Goal: Information Seeking & Learning: Learn about a topic

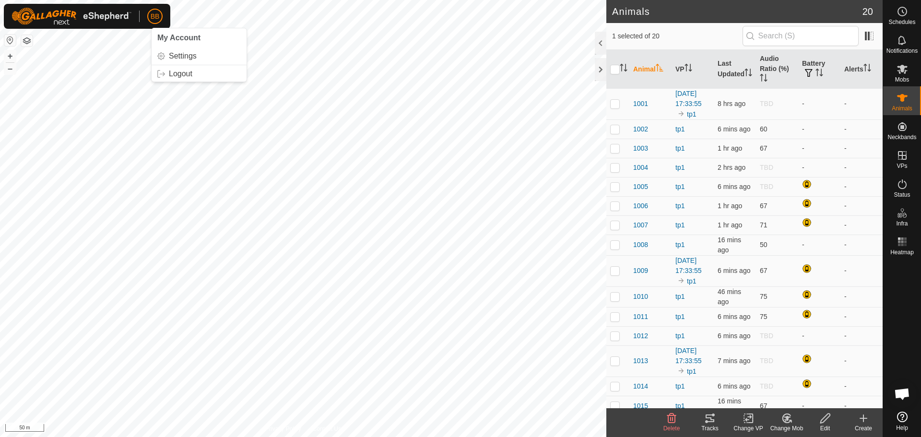
scroll to position [915, 0]
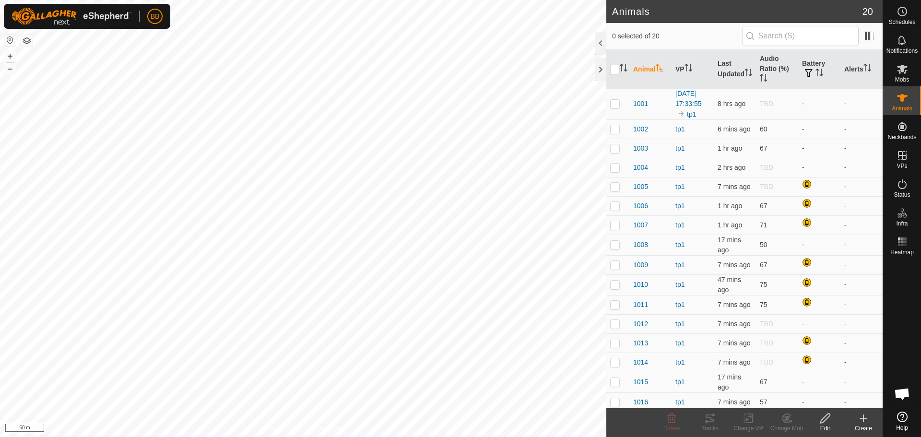
scroll to position [915, 0]
click at [682, 66] on th "VP" at bounding box center [693, 69] width 42 height 39
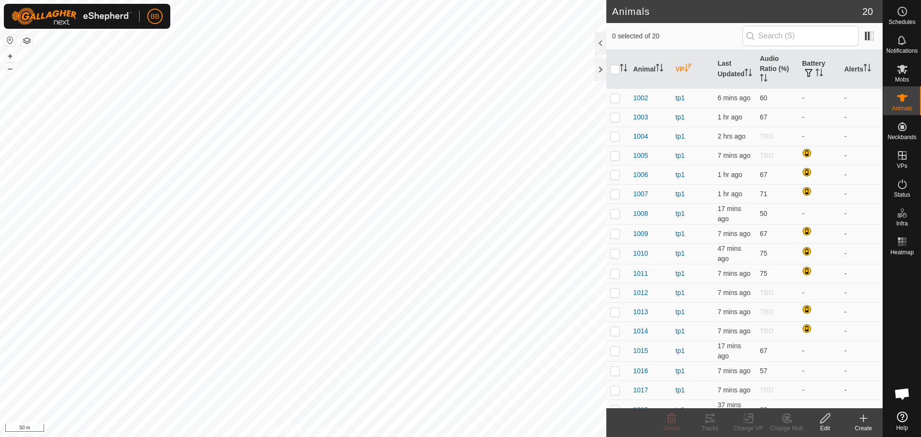
click at [682, 66] on th "VP" at bounding box center [693, 69] width 42 height 39
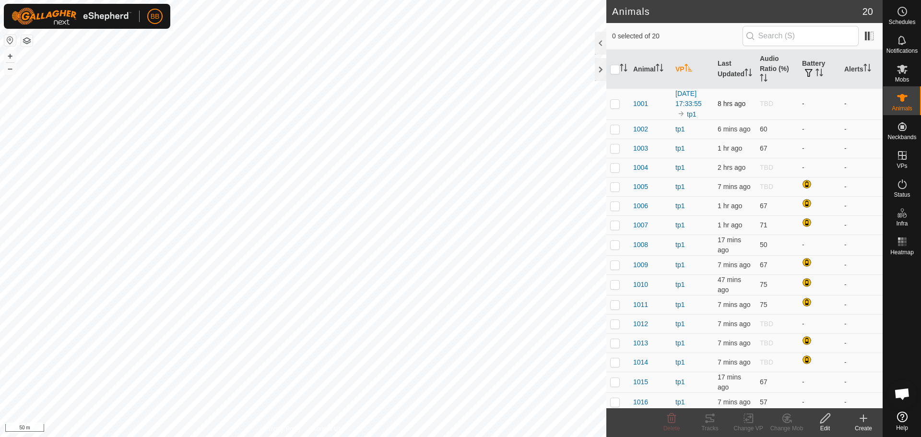
click at [616, 106] on p-checkbox at bounding box center [615, 104] width 10 height 8
checkbox input "true"
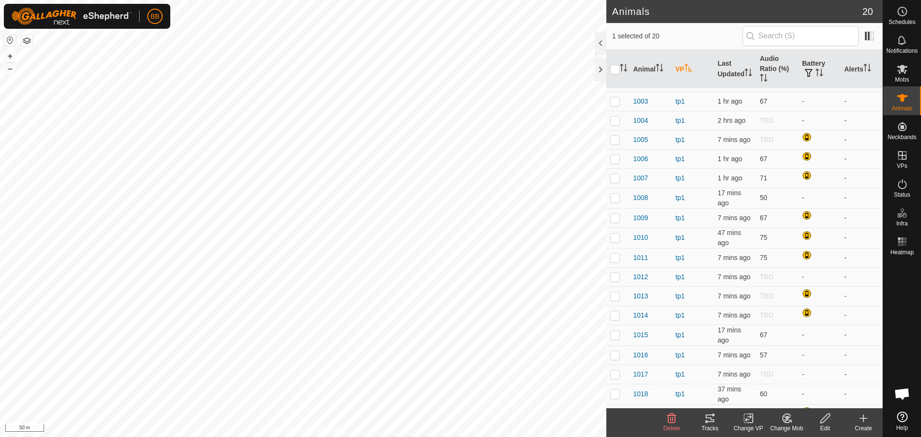
scroll to position [0, 0]
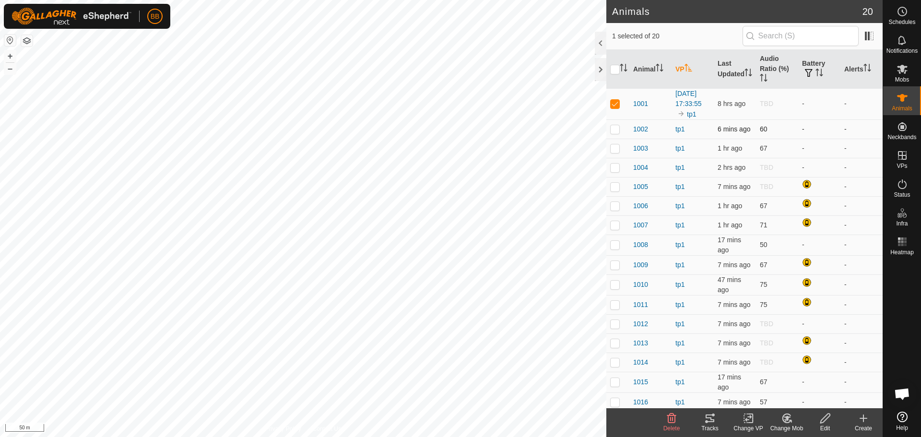
click at [613, 133] on p-checkbox at bounding box center [615, 129] width 10 height 8
checkbox input "true"
click at [617, 106] on p-checkbox at bounding box center [615, 104] width 10 height 8
click at [619, 105] on p-tablecheckbox at bounding box center [615, 104] width 10 height 8
checkbox input "true"
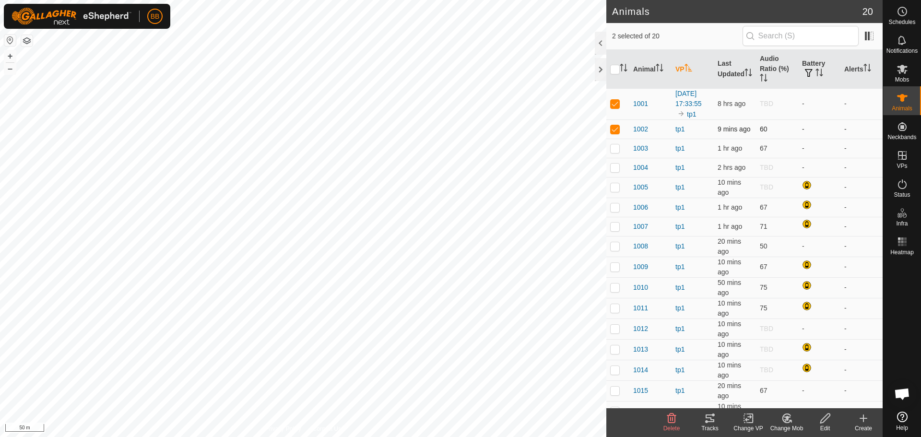
click at [611, 133] on p-checkbox at bounding box center [615, 129] width 10 height 8
checkbox input "false"
click at [644, 106] on span "1001" at bounding box center [640, 104] width 15 height 10
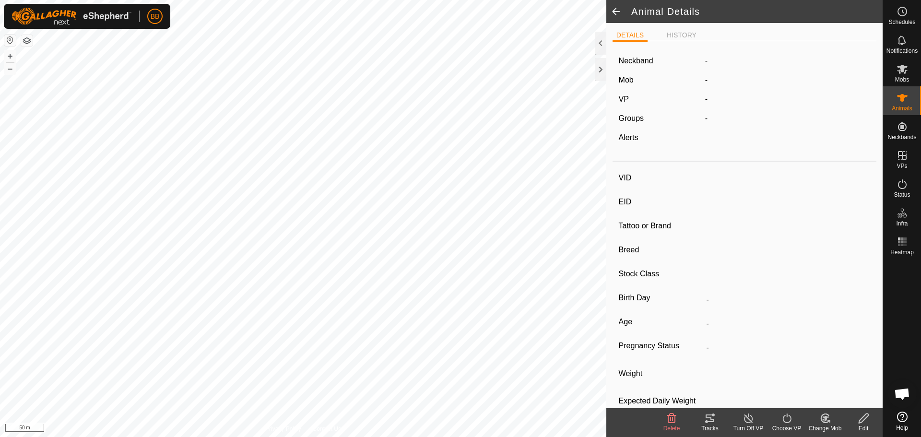
type input "1001"
type input "-"
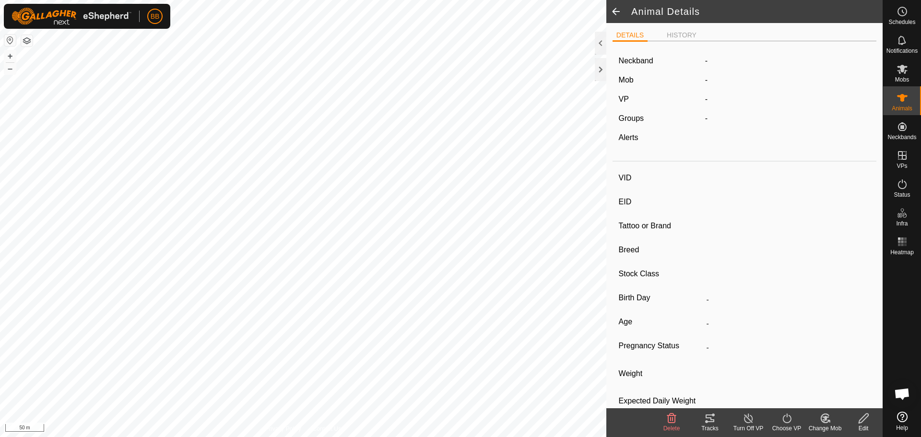
type input "0 kg"
type input "-"
click at [737, 59] on label "3467220242" at bounding box center [736, 61] width 62 height 12
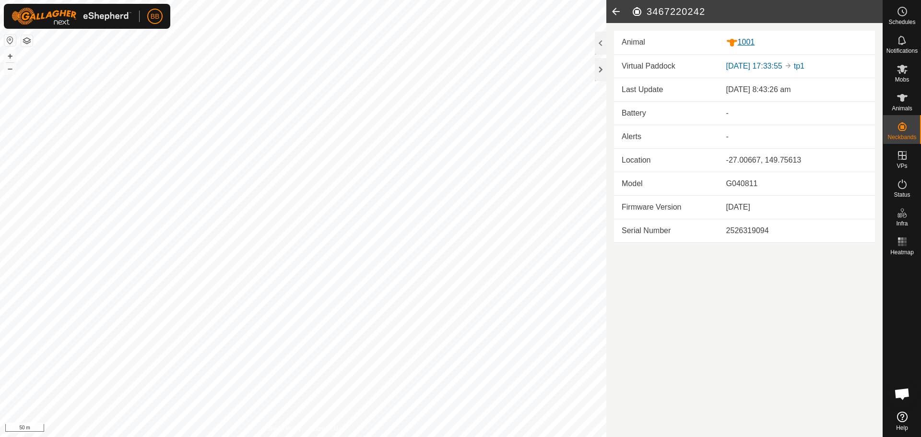
click at [746, 43] on div "1001" at bounding box center [796, 42] width 141 height 12
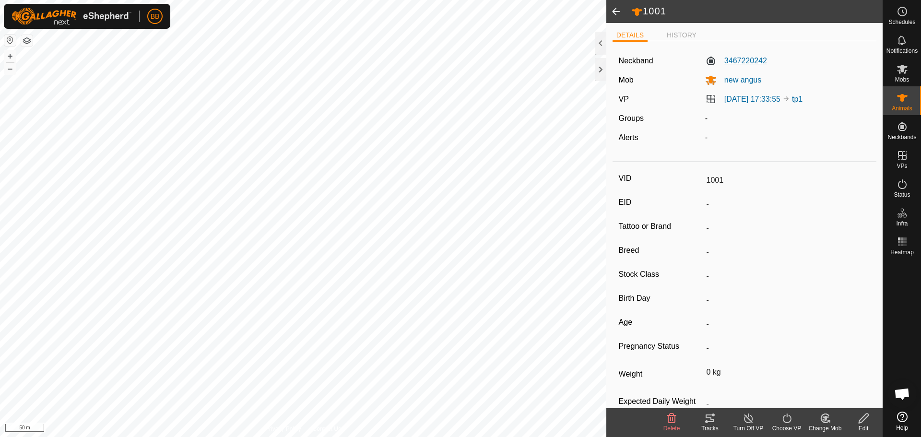
click at [748, 59] on label "3467220242" at bounding box center [736, 61] width 62 height 12
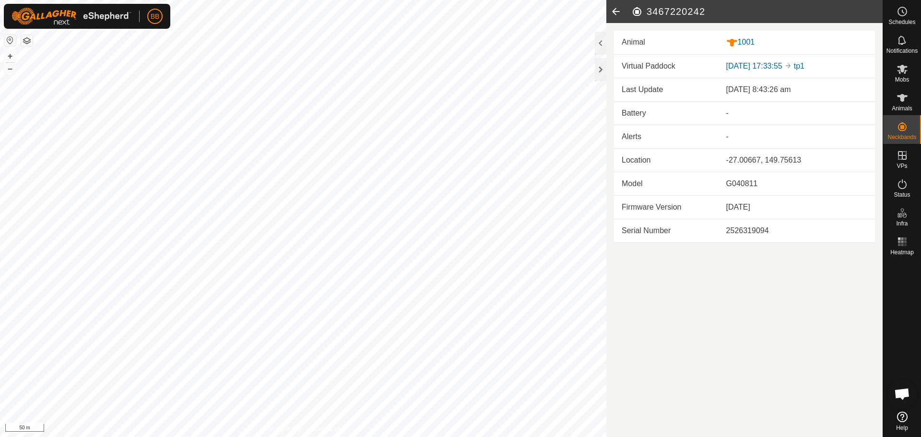
click at [614, 10] on icon at bounding box center [615, 11] width 19 height 23
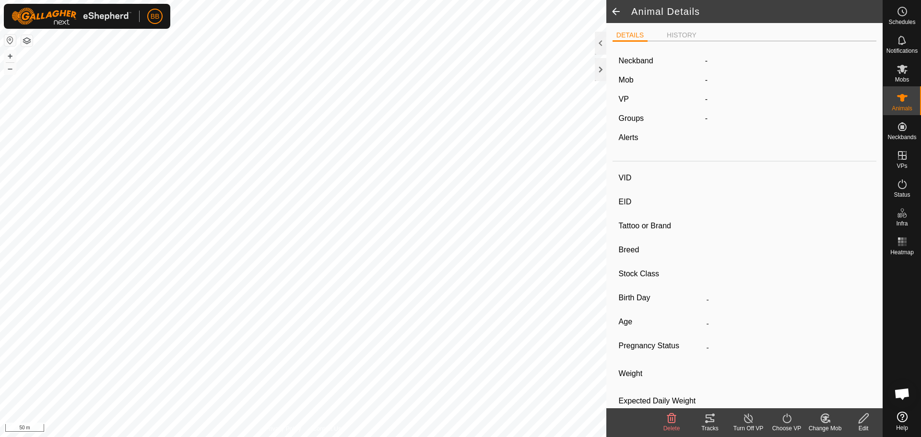
type input "1001"
type input "-"
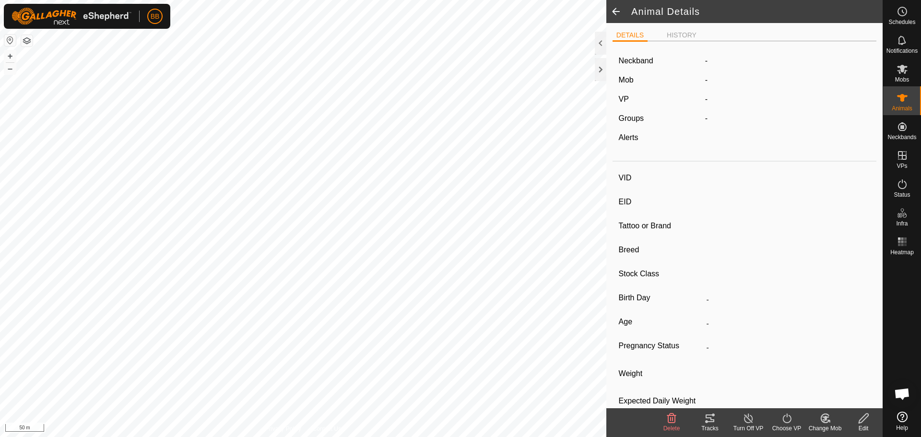
type input "0 kg"
type input "-"
click at [614, 10] on span at bounding box center [615, 11] width 19 height 23
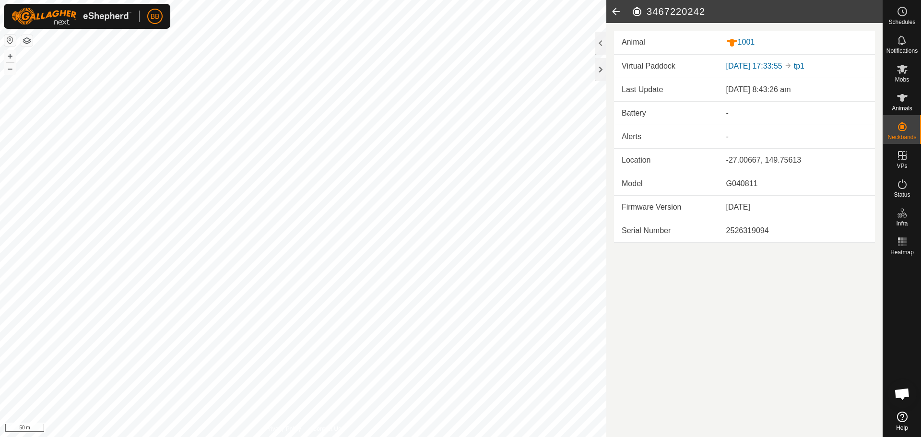
click at [614, 10] on icon at bounding box center [615, 11] width 19 height 23
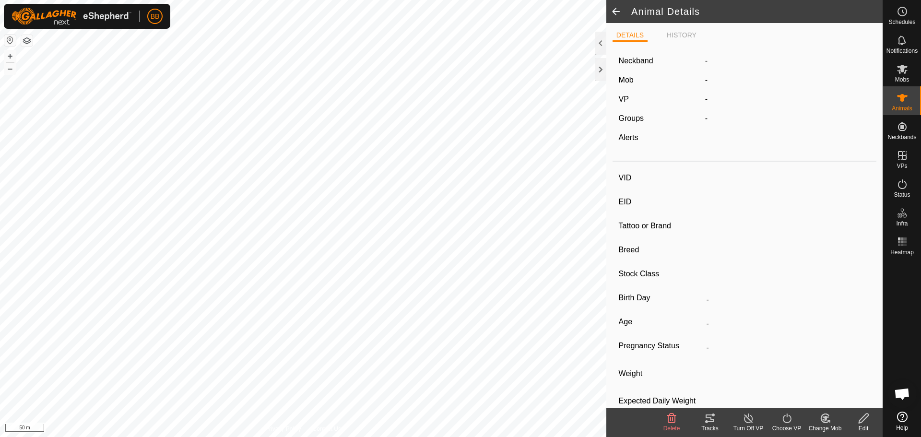
type input "1001"
type input "-"
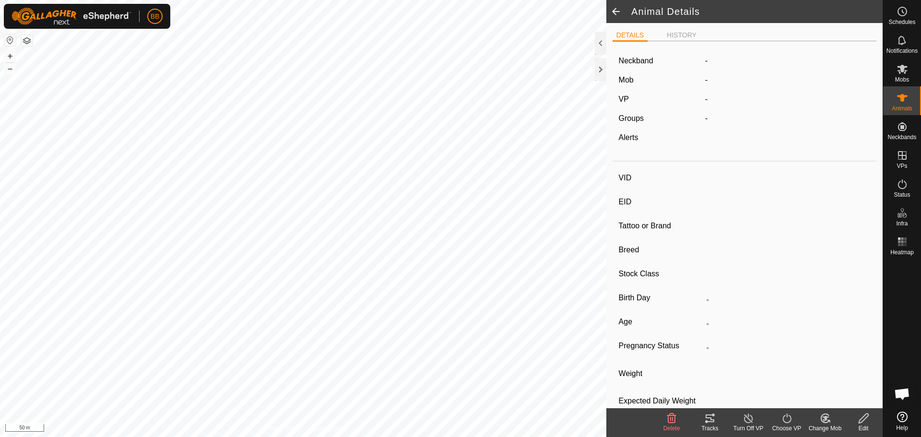
type input "0 kg"
type input "-"
click at [614, 10] on span at bounding box center [615, 11] width 19 height 23
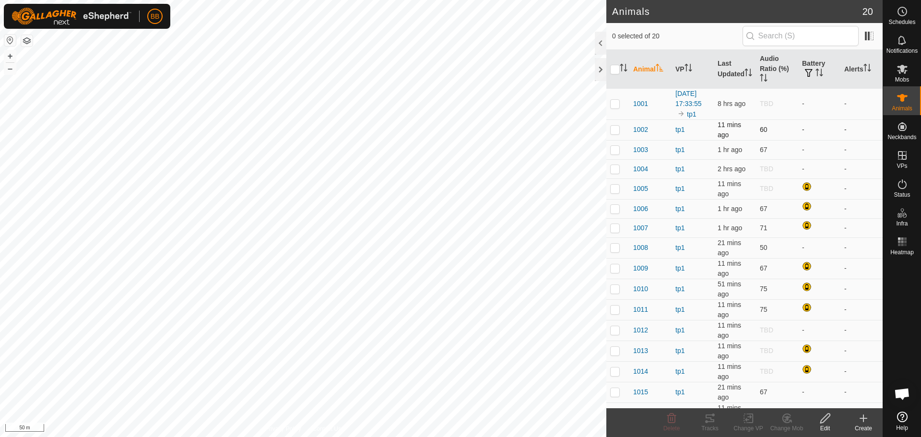
click at [615, 133] on p-checkbox at bounding box center [615, 130] width 10 height 8
checkbox input "true"
click at [640, 135] on span "1002" at bounding box center [640, 130] width 15 height 10
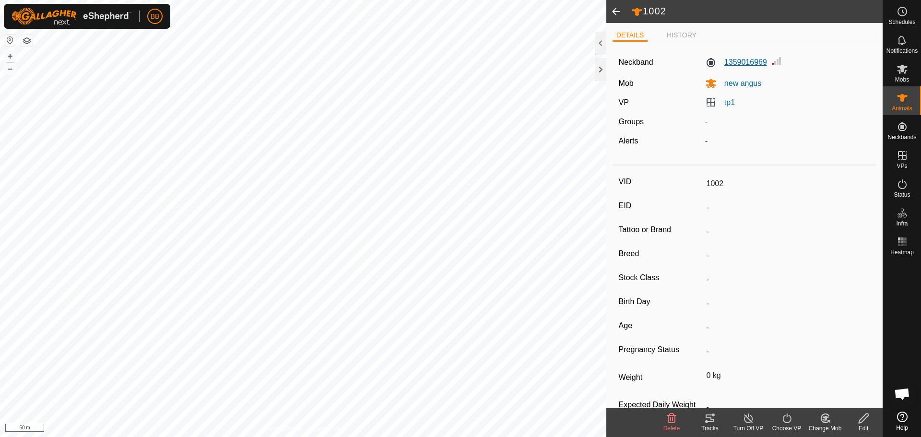
click at [742, 62] on label "1359016969" at bounding box center [736, 63] width 62 height 12
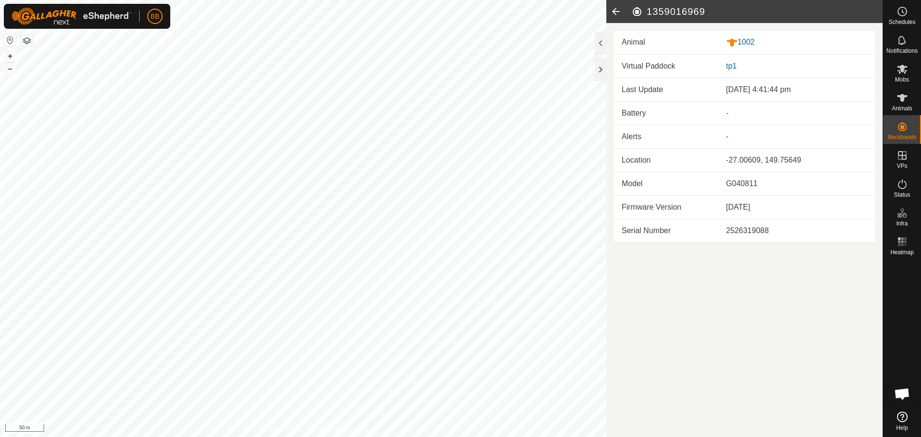
click at [613, 11] on icon at bounding box center [615, 11] width 19 height 23
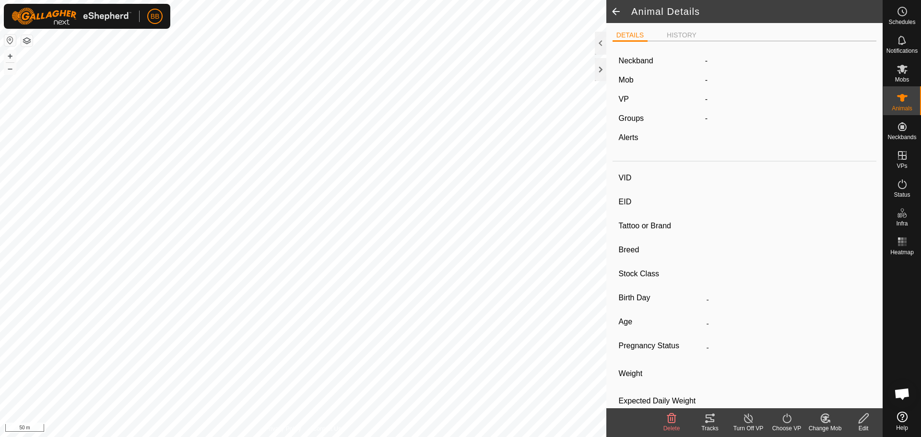
type input "1002"
type input "-"
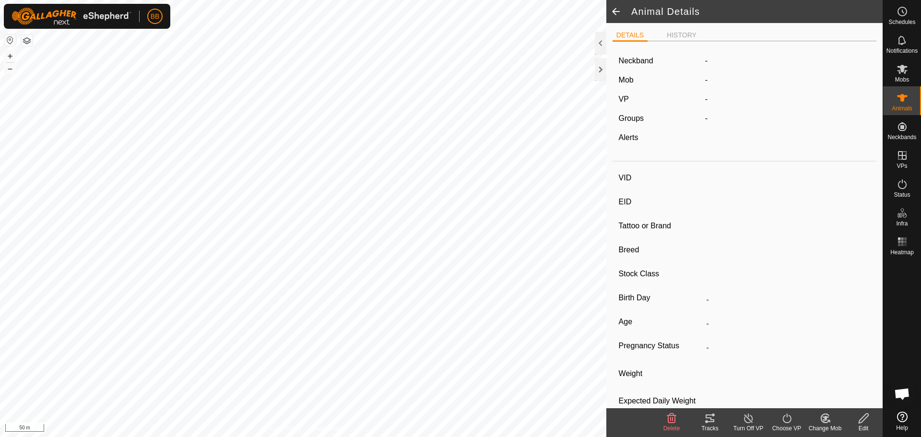
type input "0 kg"
type input "-"
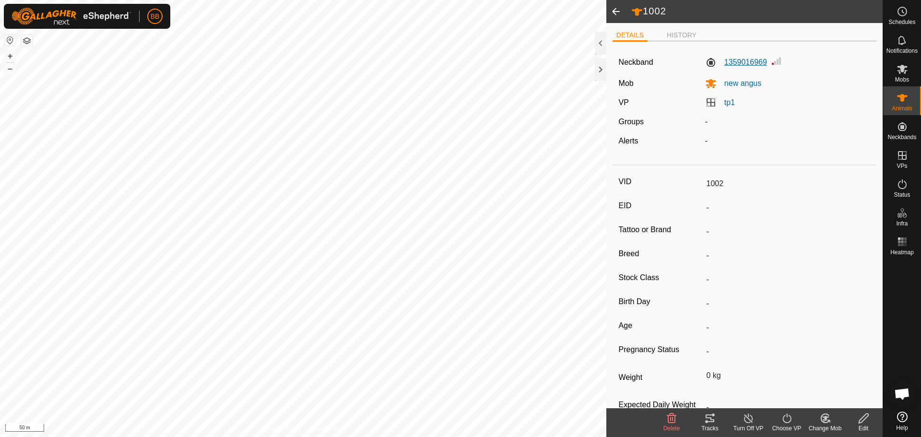
click at [736, 59] on label "1359016969" at bounding box center [736, 63] width 62 height 12
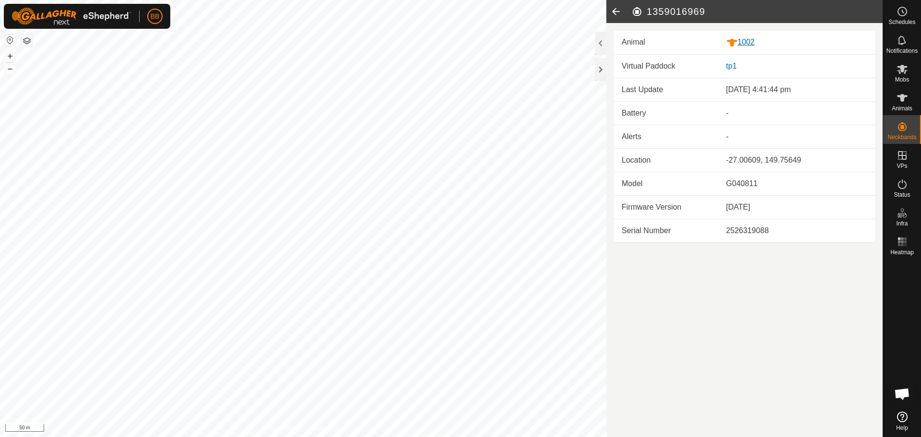
click at [748, 41] on div "1002" at bounding box center [796, 42] width 141 height 12
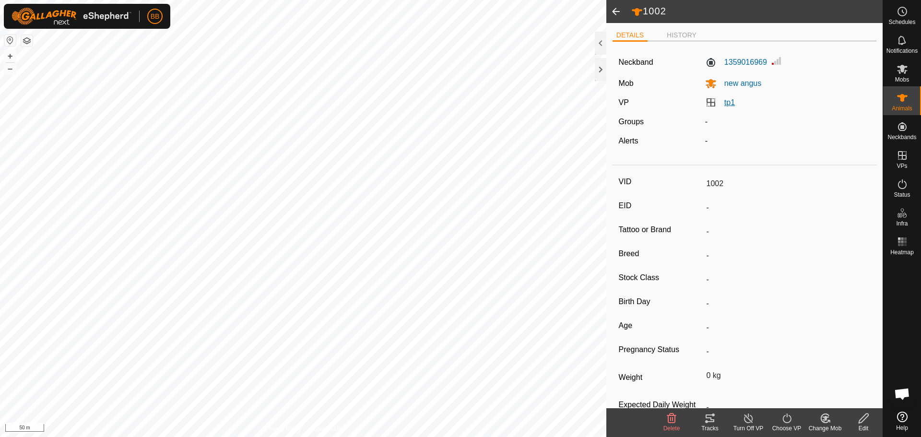
click at [731, 103] on link "tp1" at bounding box center [729, 102] width 11 height 8
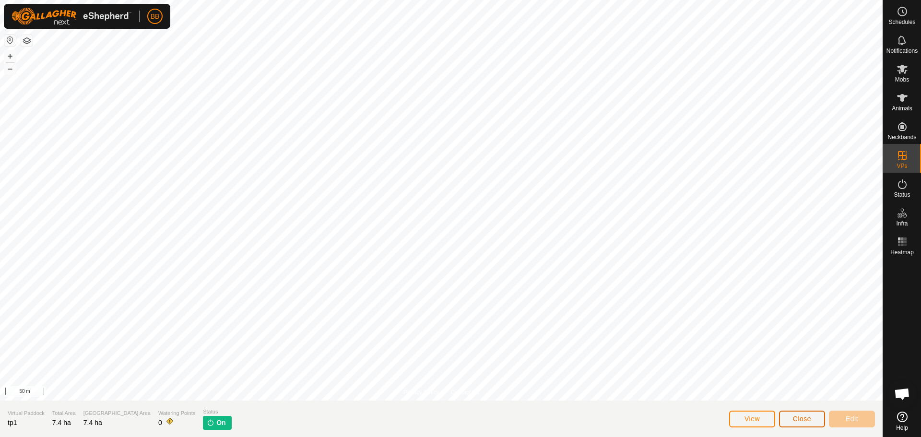
click at [809, 418] on span "Close" at bounding box center [802, 419] width 18 height 8
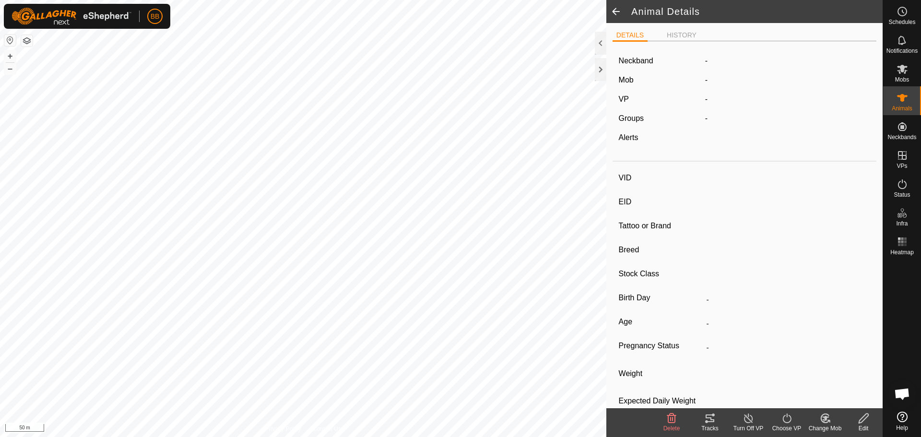
type input "1002"
type input "-"
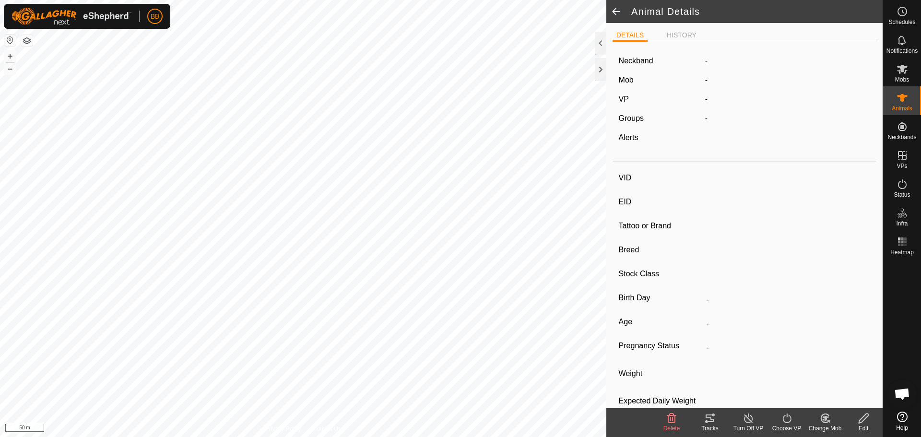
type input "0 kg"
type input "-"
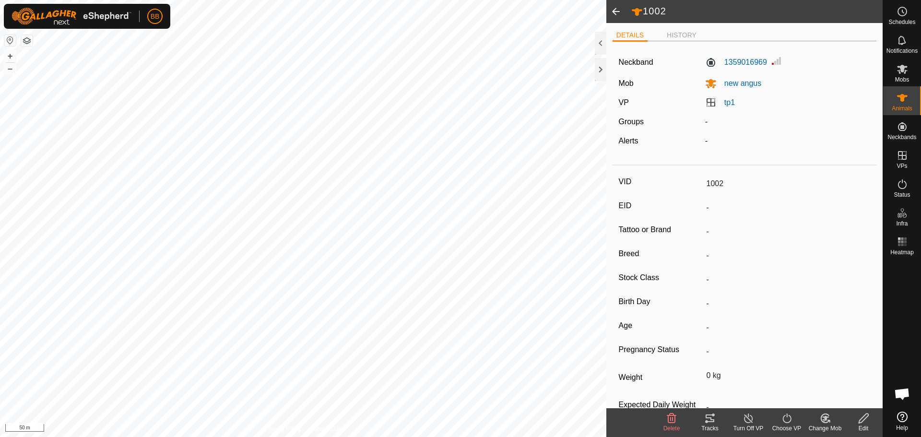
click at [612, 10] on span at bounding box center [615, 11] width 19 height 23
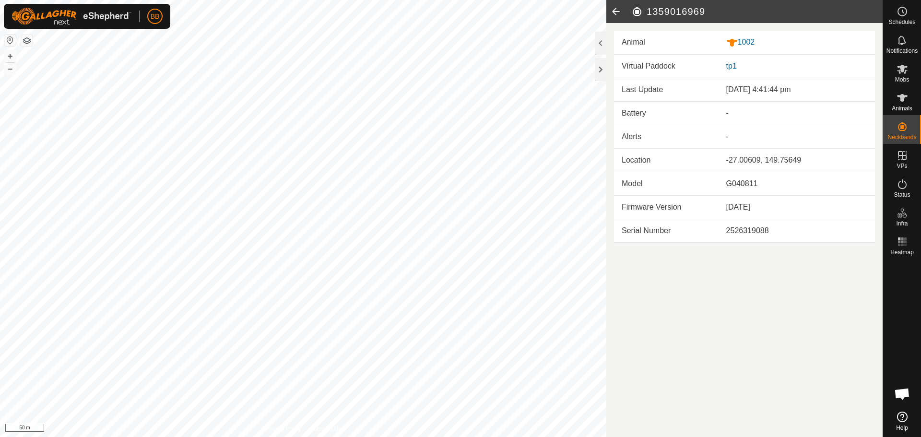
click at [612, 10] on icon at bounding box center [615, 11] width 19 height 23
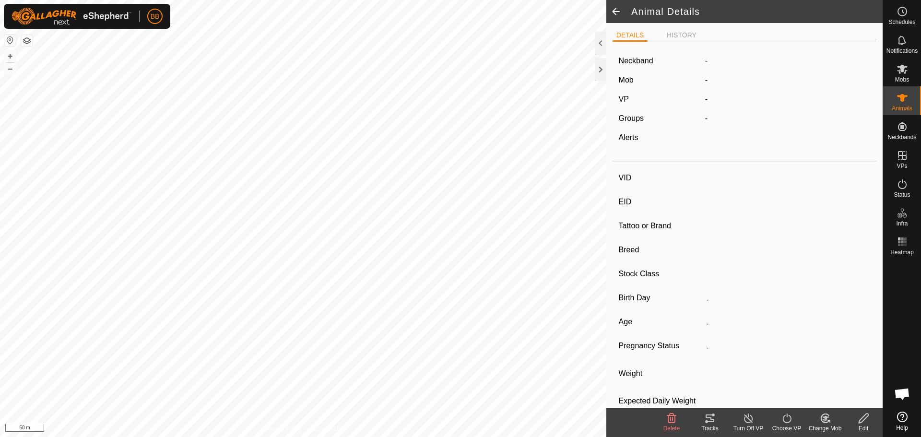
type input "1002"
type input "-"
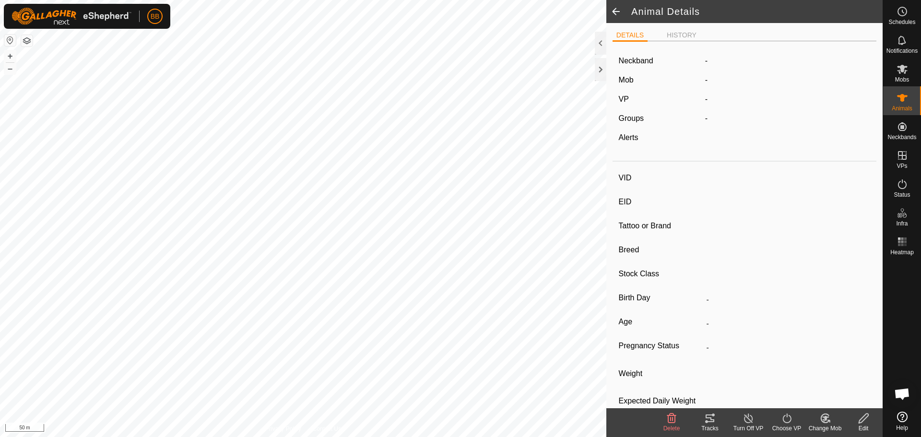
type input "0 kg"
type input "-"
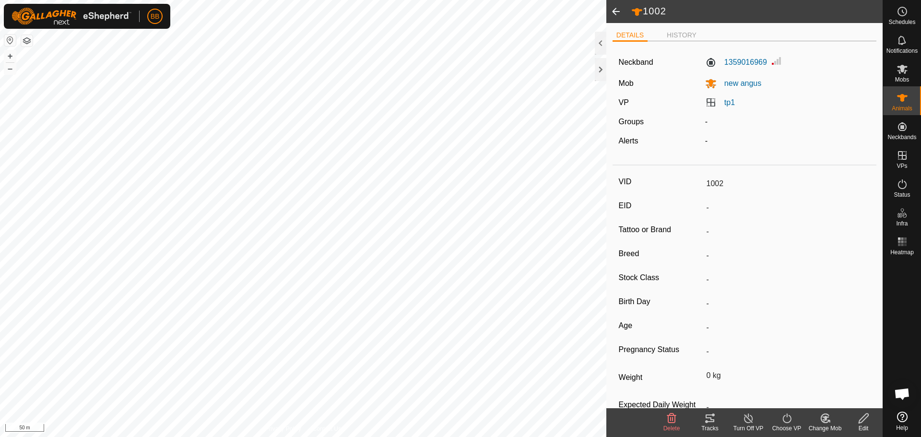
click at [612, 10] on span at bounding box center [615, 11] width 19 height 23
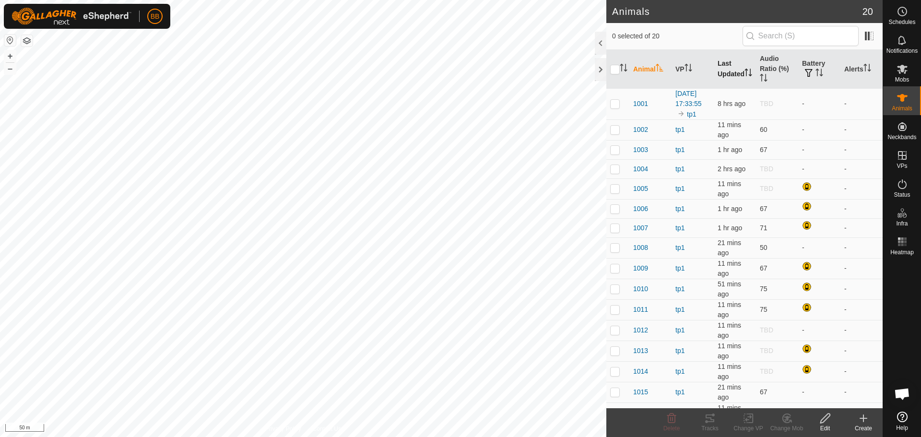
click at [727, 59] on th "Last Updated" at bounding box center [735, 69] width 42 height 39
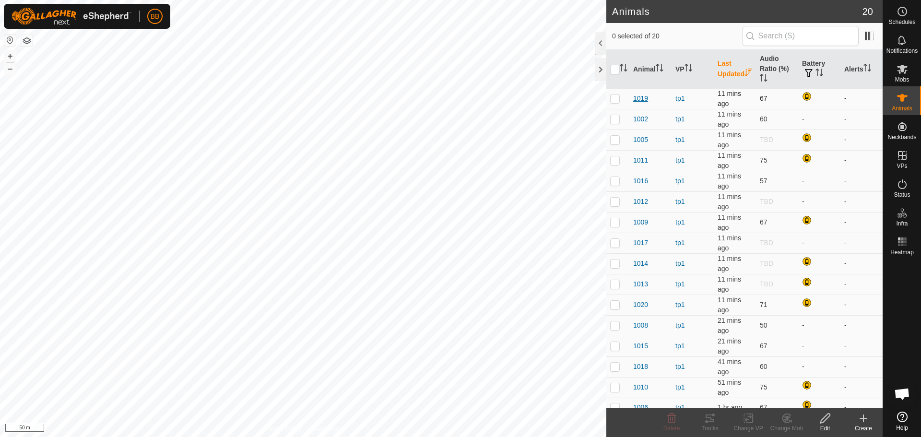
click at [641, 100] on span "1019" at bounding box center [640, 99] width 15 height 10
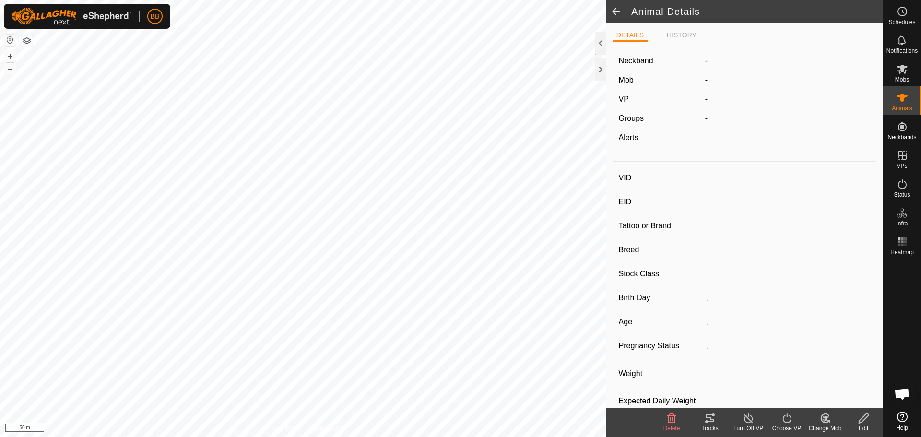
type input "1019"
type input "-"
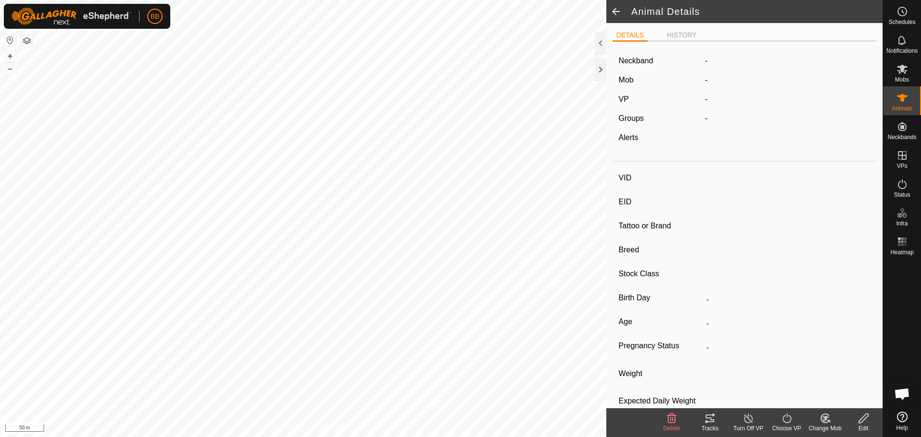
type input "0 kg"
type input "-"
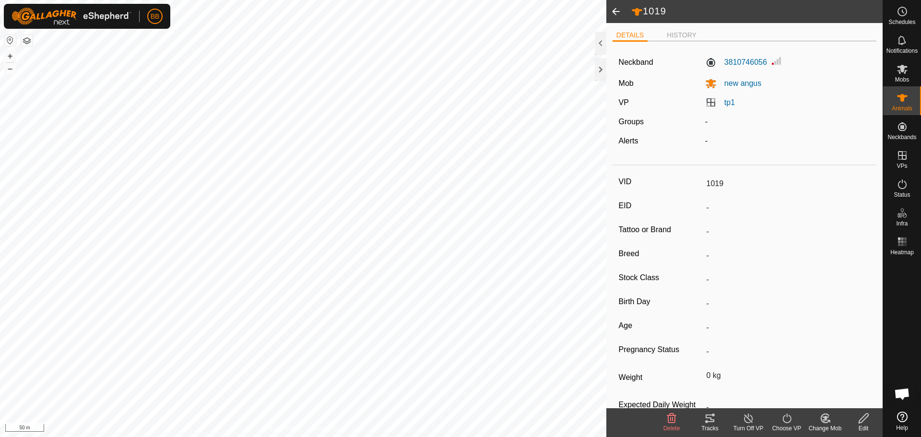
click at [612, 8] on span at bounding box center [615, 11] width 19 height 23
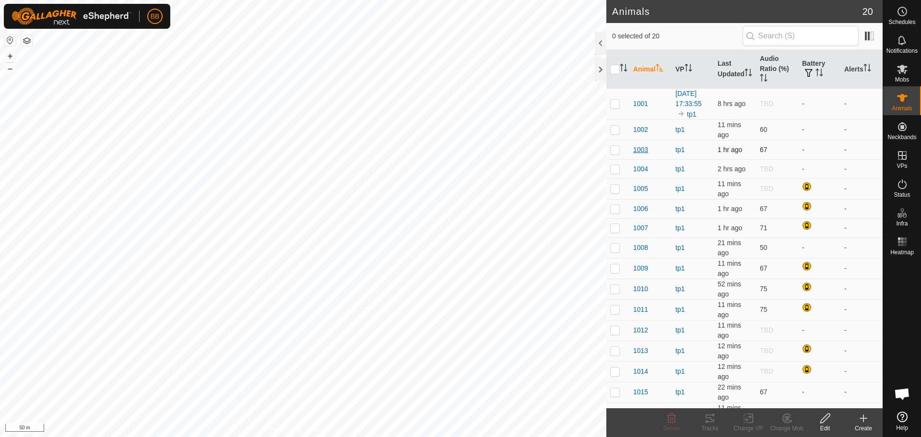
click at [645, 155] on span "1003" at bounding box center [640, 150] width 15 height 10
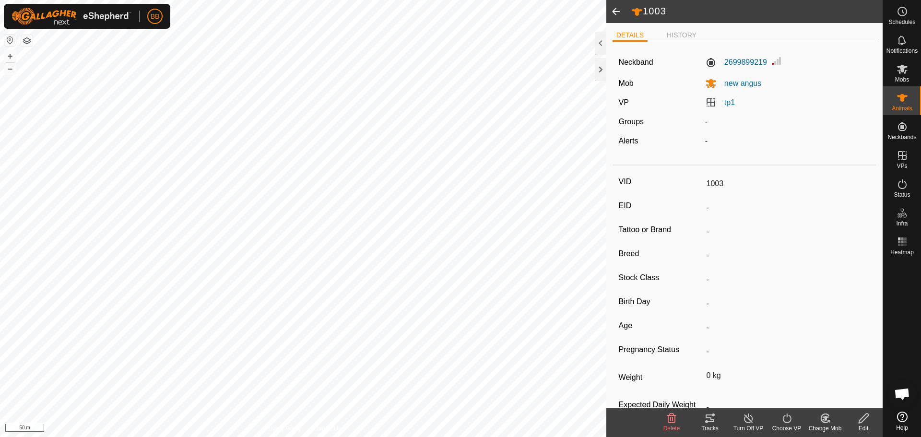
click at [616, 11] on span at bounding box center [615, 11] width 19 height 23
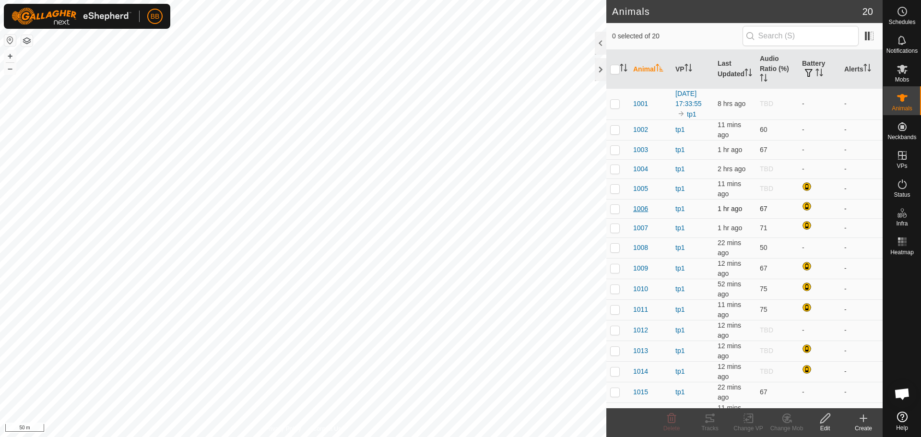
click at [644, 214] on span "1006" at bounding box center [640, 209] width 15 height 10
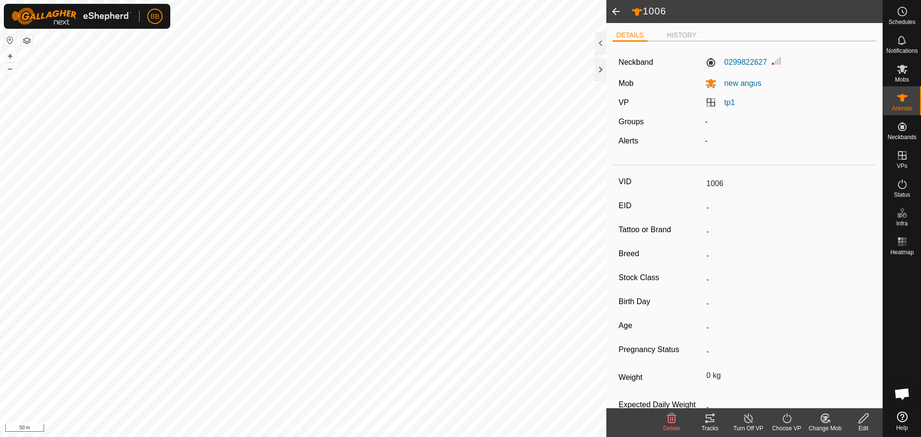
click at [612, 11] on span at bounding box center [615, 11] width 19 height 23
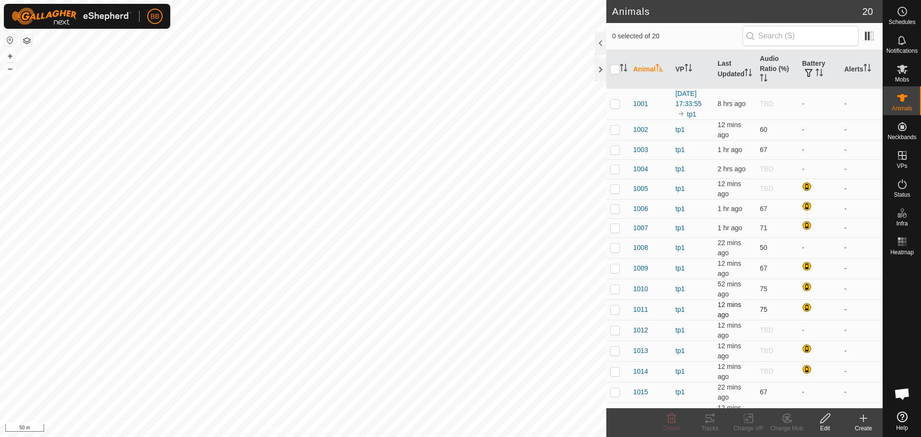
click at [616, 313] on p-checkbox at bounding box center [615, 310] width 10 height 8
checkbox input "true"
click at [640, 315] on span "1011" at bounding box center [640, 310] width 15 height 10
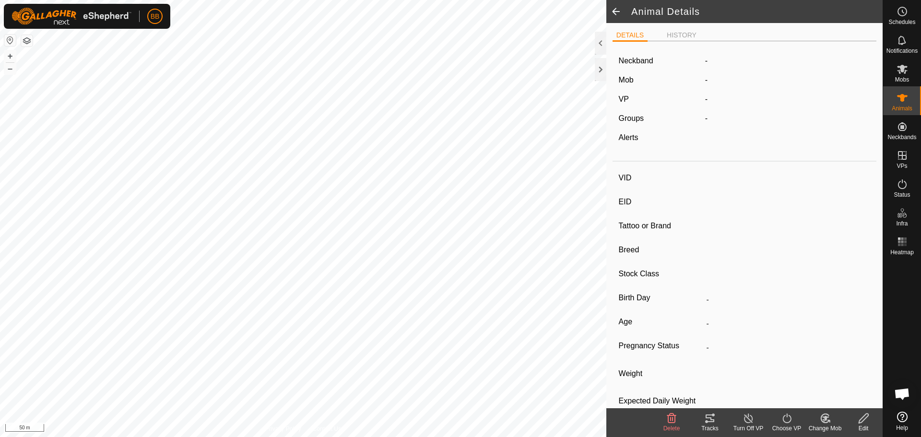
type input "1011"
type input "-"
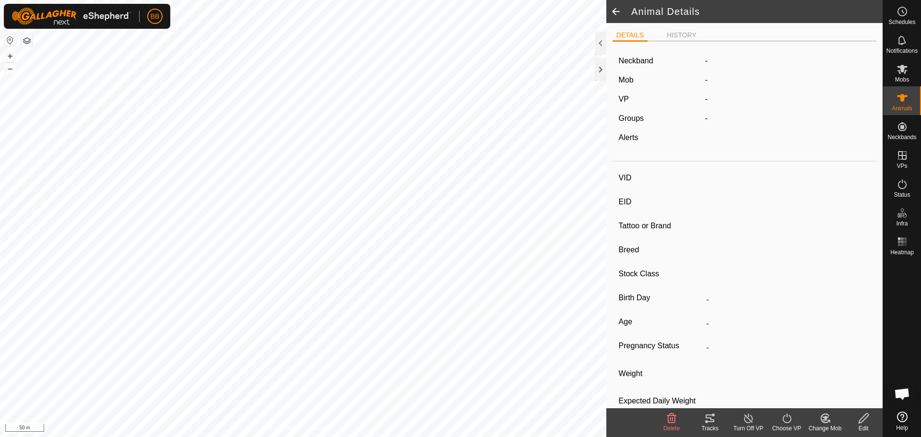
type input "0 kg"
type input "-"
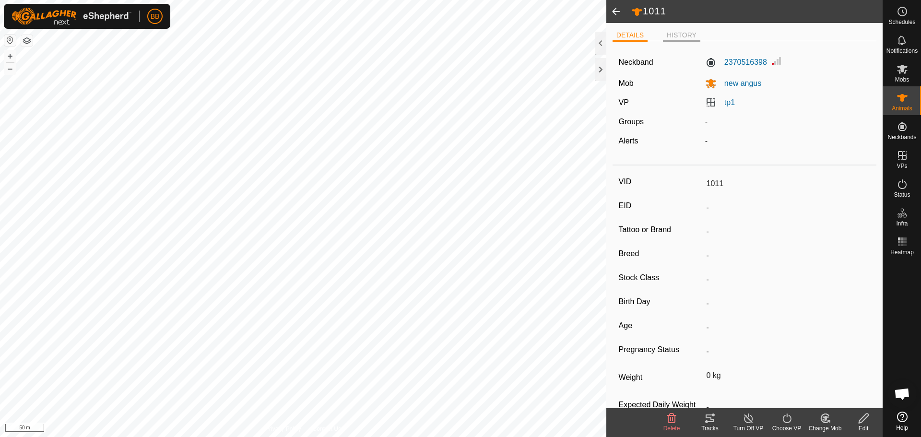
click at [681, 36] on li "HISTORY" at bounding box center [681, 36] width 37 height 12
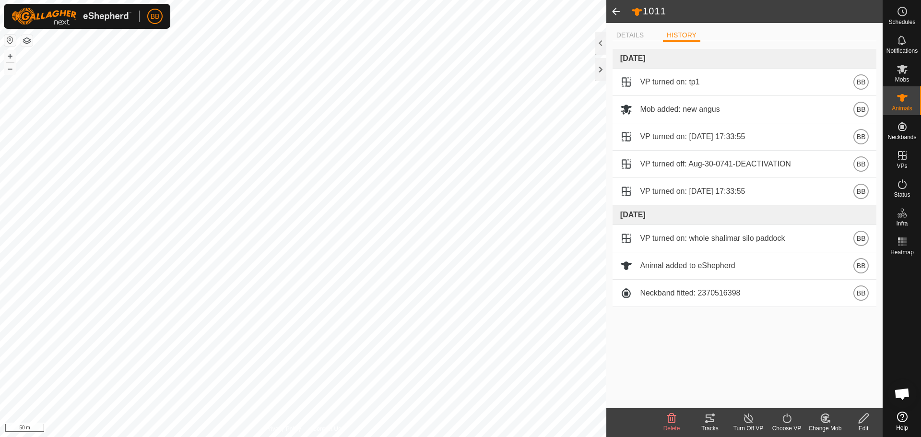
click at [617, 12] on span at bounding box center [615, 11] width 19 height 23
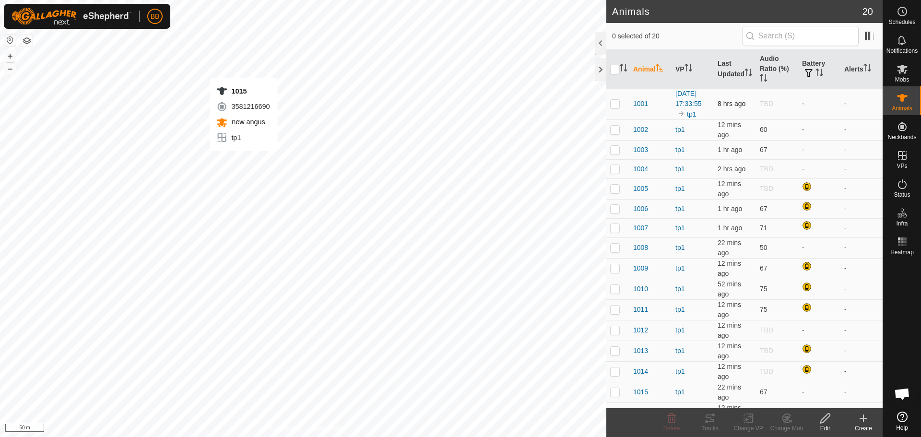
checkbox input "true"
click at [709, 417] on icon at bounding box center [710, 419] width 9 height 8
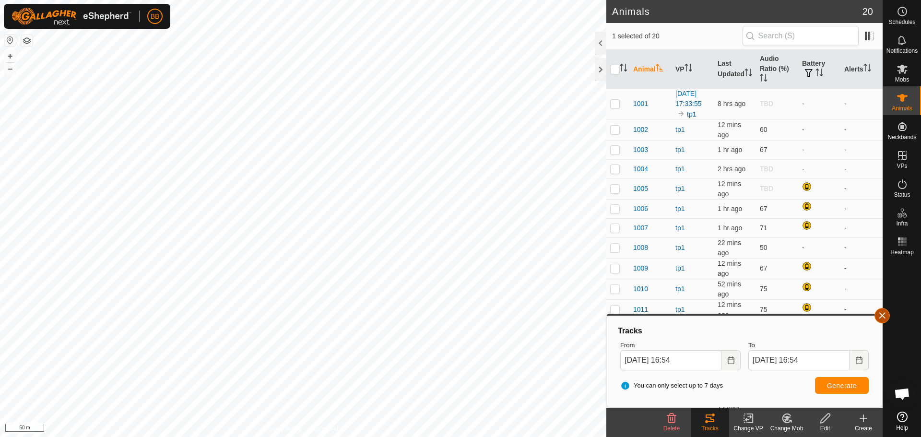
click at [878, 312] on button "button" at bounding box center [882, 315] width 15 height 15
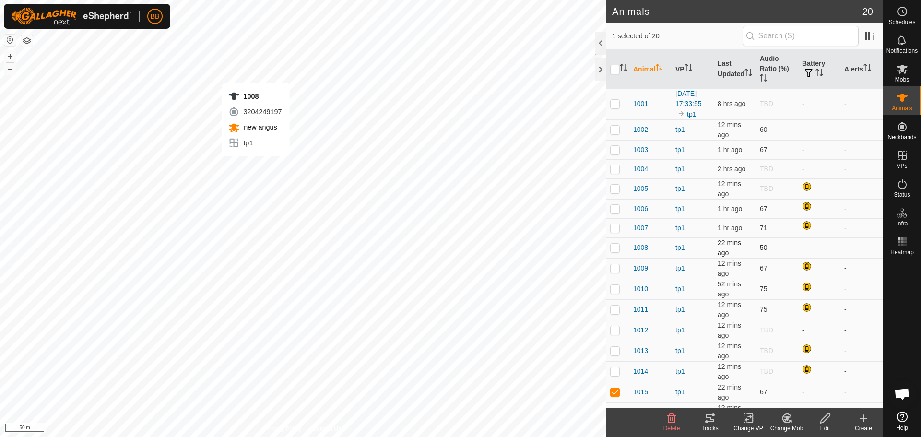
checkbox input "true"
checkbox input "false"
click at [711, 419] on icon at bounding box center [710, 419] width 9 height 8
checkbox input "true"
checkbox input "false"
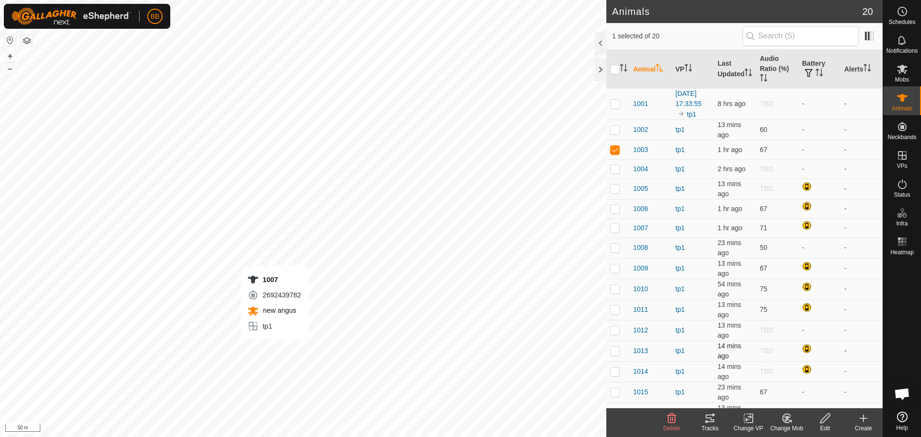
checkbox input "false"
checkbox input "true"
checkbox input "false"
click at [613, 107] on p-checkbox at bounding box center [615, 104] width 10 height 8
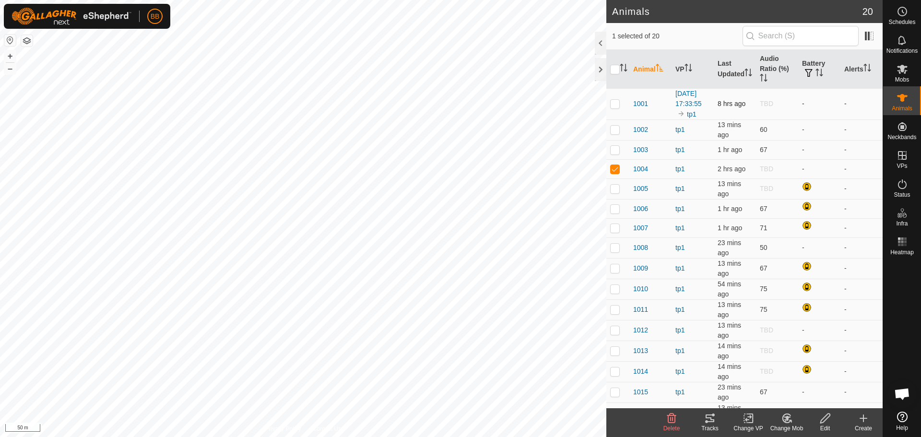
checkbox input "true"
click at [615, 173] on p-checkbox at bounding box center [615, 169] width 10 height 8
checkbox input "false"
click at [711, 418] on icon at bounding box center [710, 419] width 9 height 8
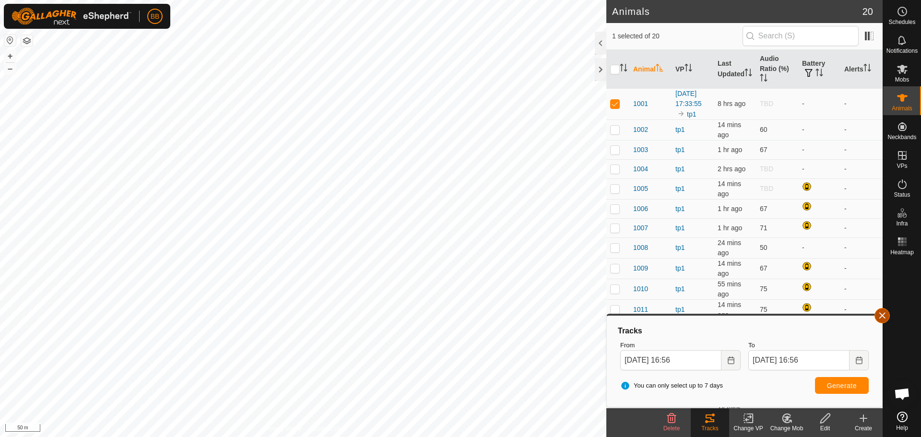
click at [882, 313] on button "button" at bounding box center [882, 315] width 15 height 15
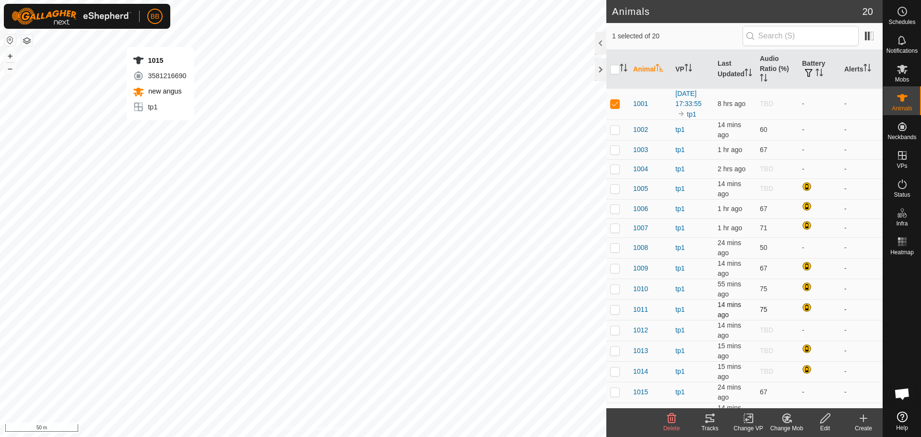
checkbox input "false"
checkbox input "true"
click at [715, 417] on icon at bounding box center [710, 419] width 12 height 12
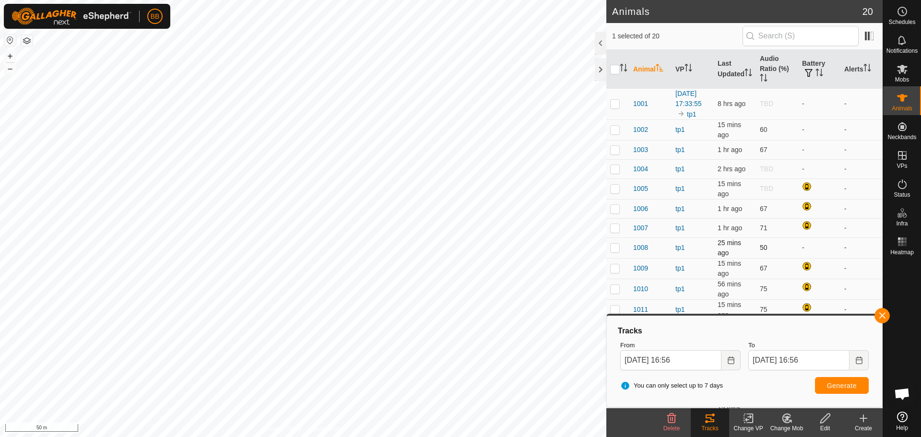
scroll to position [108, 0]
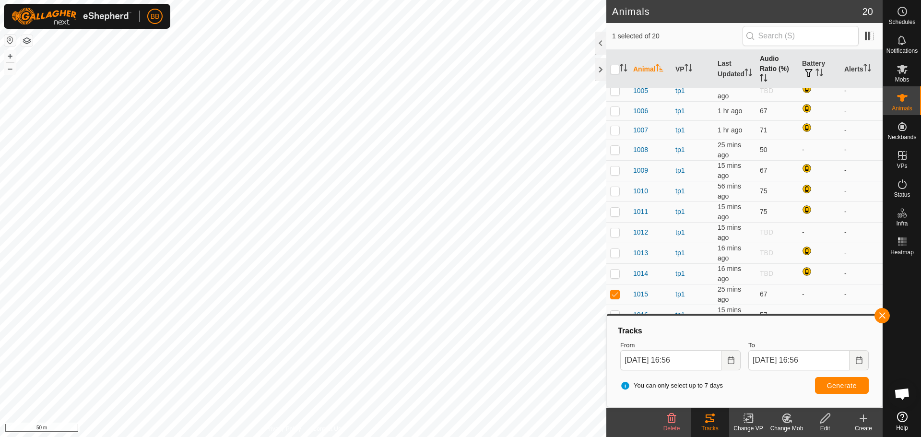
click at [767, 67] on th "Audio Ratio (%)" at bounding box center [777, 69] width 42 height 39
click at [768, 77] on th "Audio Ratio (%)" at bounding box center [777, 69] width 42 height 39
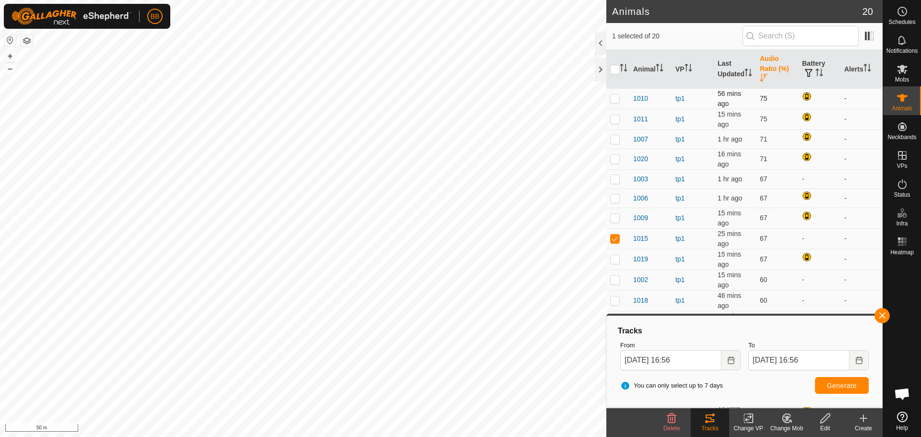
click at [615, 99] on p-checkbox at bounding box center [615, 99] width 10 height 8
checkbox input "true"
click at [616, 240] on p-checkbox at bounding box center [615, 239] width 10 height 8
checkbox input "false"
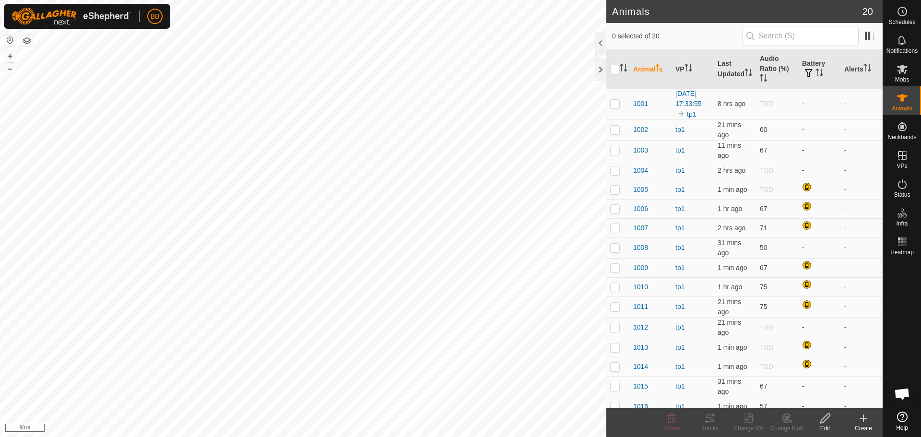
scroll to position [915, 0]
click at [763, 65] on th "Audio Ratio (%)" at bounding box center [777, 69] width 42 height 39
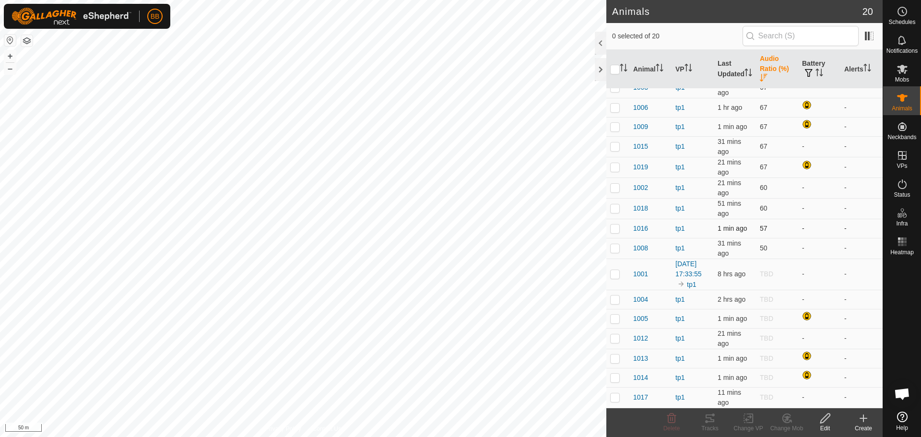
scroll to position [99, 0]
click at [619, 271] on p-checkbox at bounding box center [615, 274] width 10 height 8
checkbox input "true"
click at [615, 301] on p-checkbox at bounding box center [615, 300] width 10 height 8
checkbox input "true"
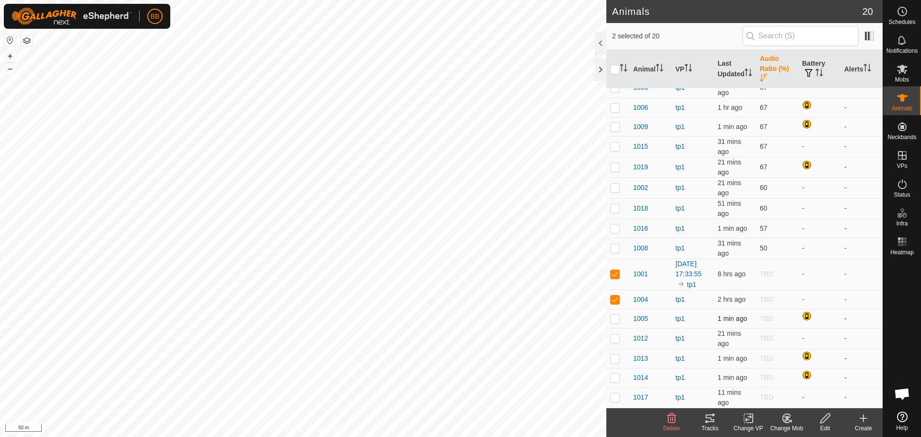
click at [613, 321] on p-checkbox at bounding box center [615, 319] width 10 height 8
checkbox input "true"
click at [614, 337] on p-checkbox at bounding box center [615, 338] width 10 height 8
checkbox input "true"
click at [615, 358] on p-checkbox at bounding box center [615, 359] width 10 height 8
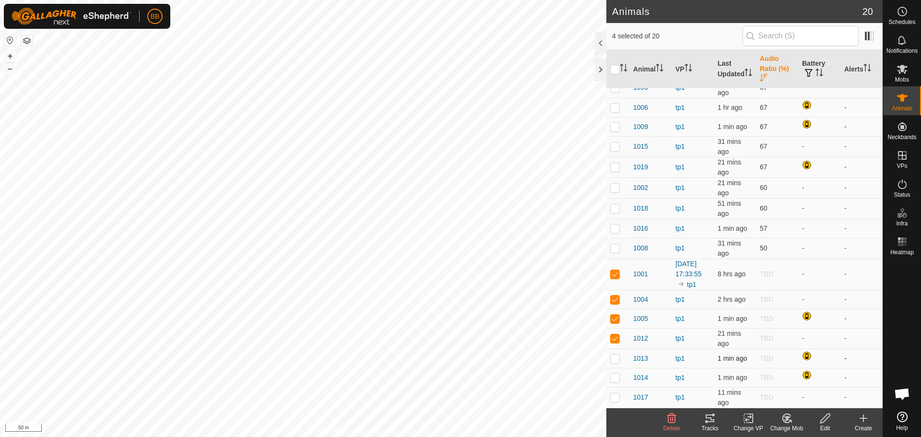
checkbox input "true"
click at [613, 381] on p-checkbox at bounding box center [615, 378] width 10 height 8
checkbox input "true"
click at [613, 398] on p-checkbox at bounding box center [615, 397] width 10 height 8
checkbox input "true"
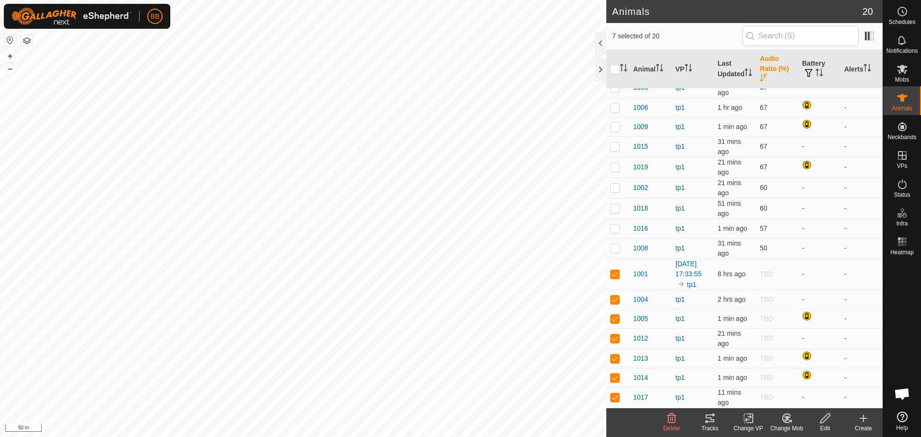
click at [703, 417] on tracks-svg-icon at bounding box center [710, 419] width 38 height 12
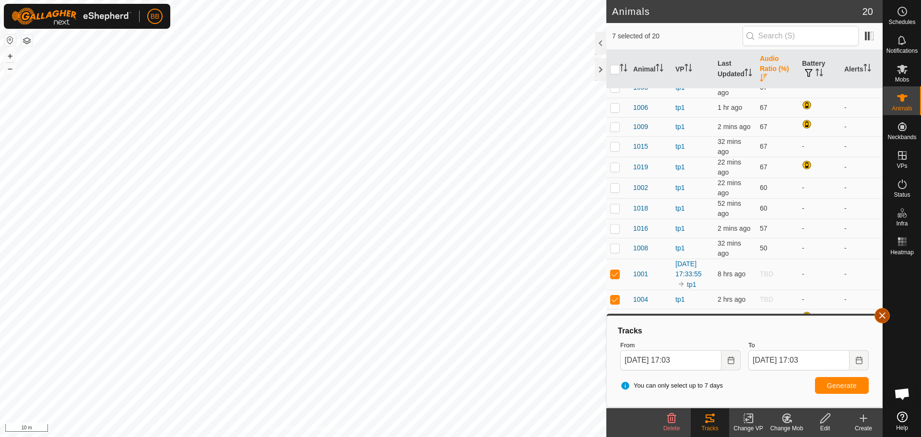
click at [876, 316] on button "button" at bounding box center [882, 315] width 15 height 15
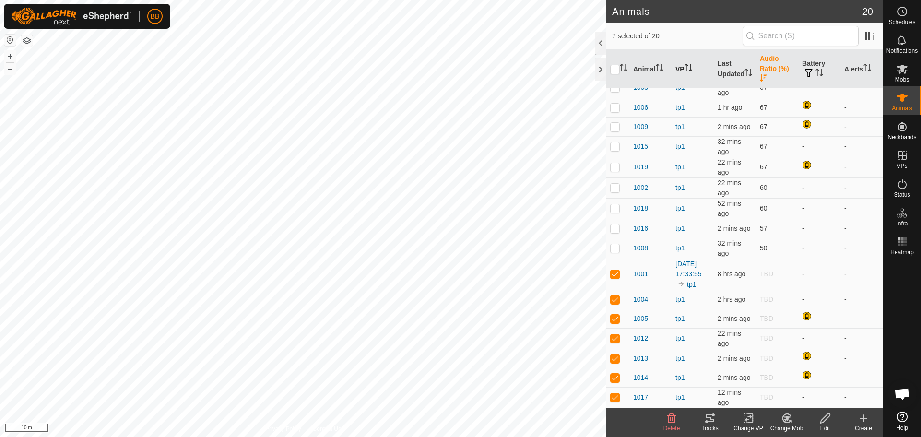
click at [687, 70] on icon "Activate to sort" at bounding box center [686, 68] width 1 height 8
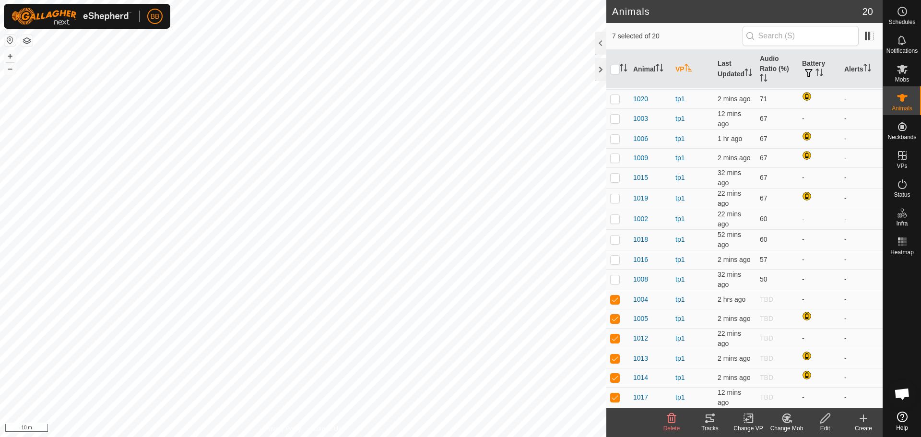
scroll to position [0, 0]
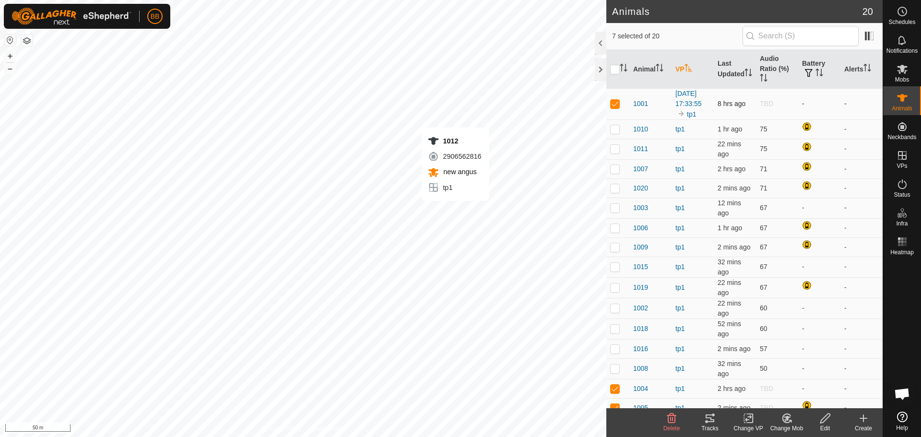
checkbox input "false"
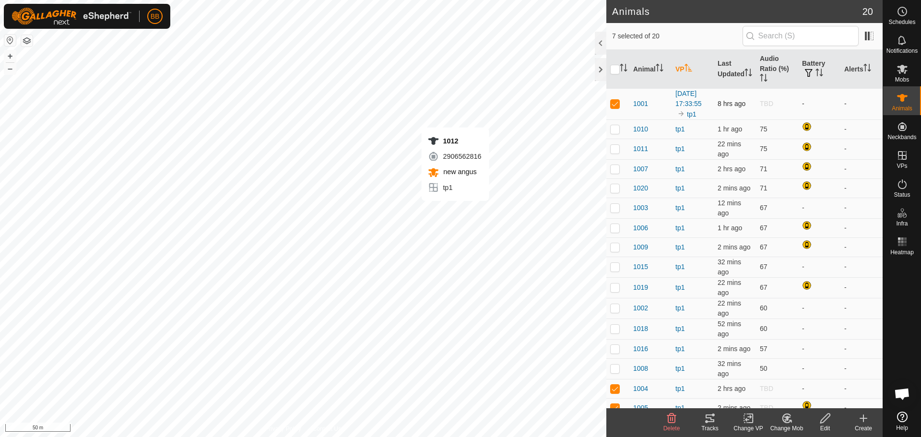
checkbox input "false"
click at [713, 416] on icon at bounding box center [710, 419] width 9 height 8
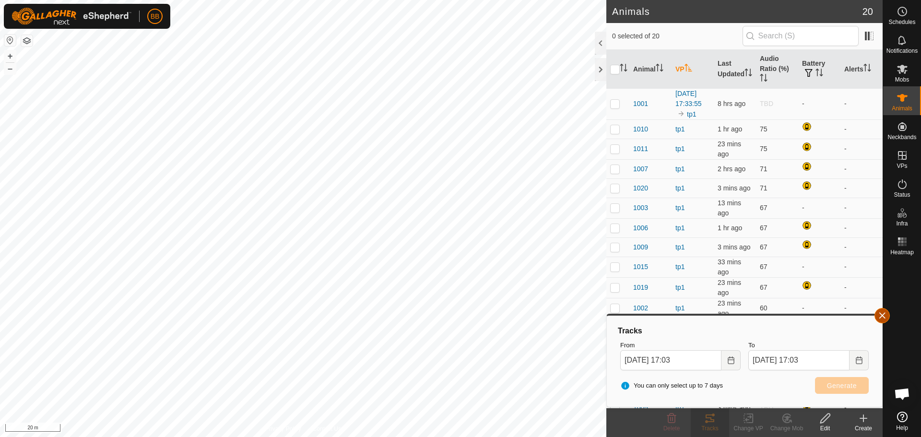
click at [884, 314] on button "button" at bounding box center [882, 315] width 15 height 15
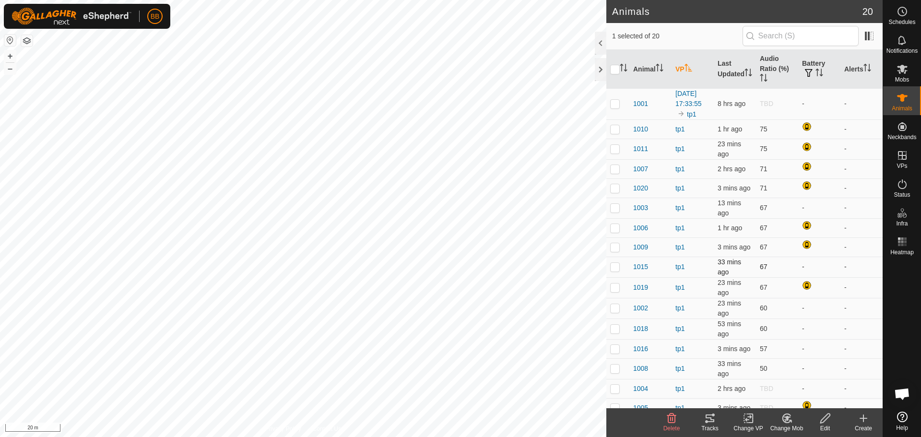
checkbox input "false"
click at [612, 107] on p-checkbox at bounding box center [615, 104] width 10 height 8
checkbox input "true"
click at [710, 419] on icon at bounding box center [710, 419] width 12 height 12
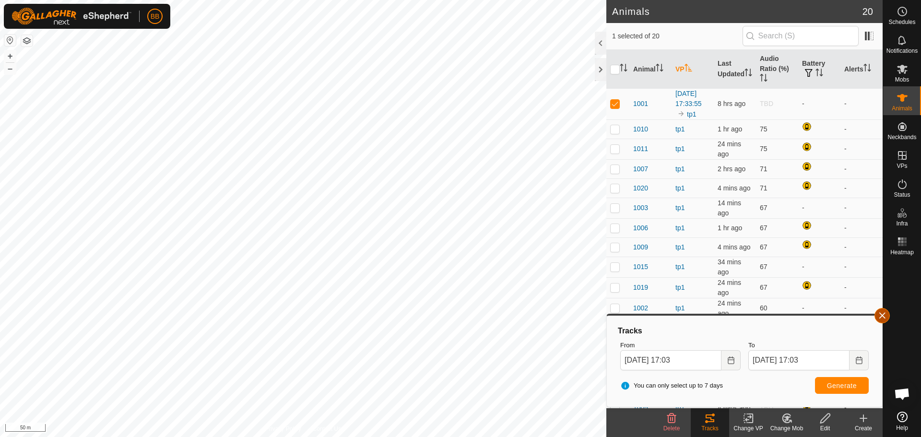
click at [888, 313] on button "button" at bounding box center [882, 315] width 15 height 15
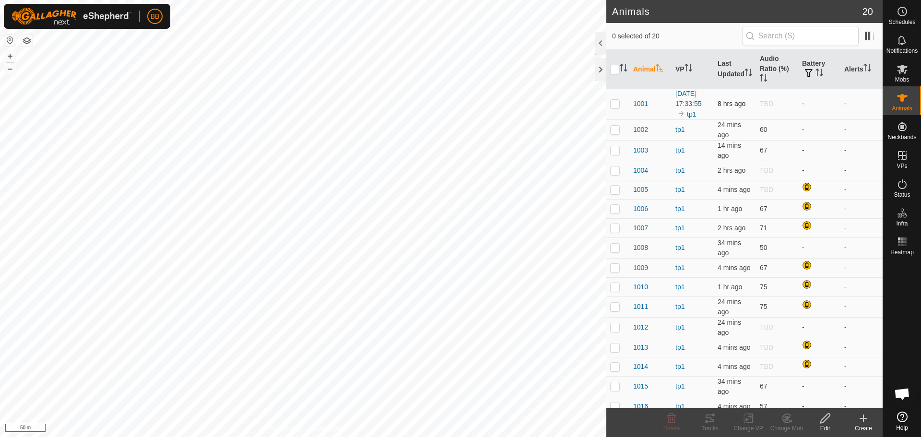
scroll to position [915, 0]
